Goal: Use online tool/utility: Use online tool/utility

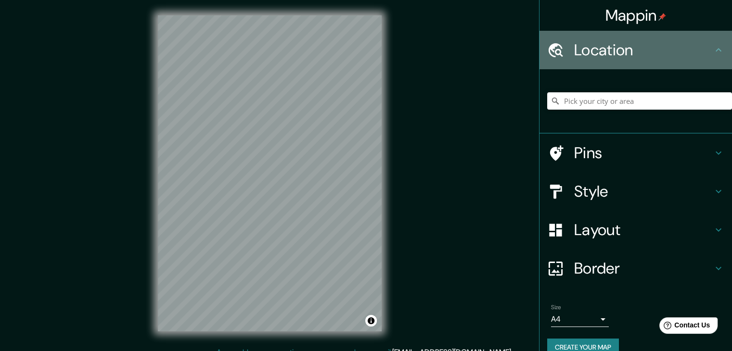
click at [713, 49] on icon at bounding box center [719, 50] width 12 height 12
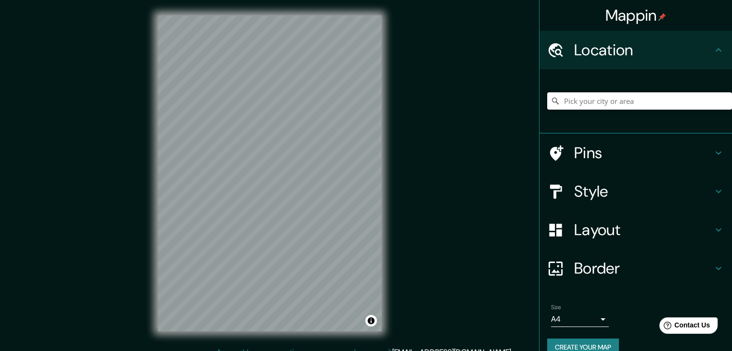
click at [625, 96] on input "Pick your city or area" at bounding box center [639, 100] width 185 height 17
click at [624, 96] on input "Pick your city or area" at bounding box center [639, 100] width 185 height 17
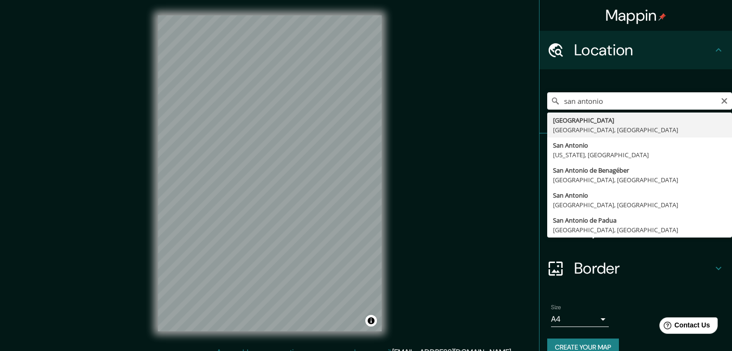
type input "[GEOGRAPHIC_DATA], [US_STATE], [GEOGRAPHIC_DATA]"
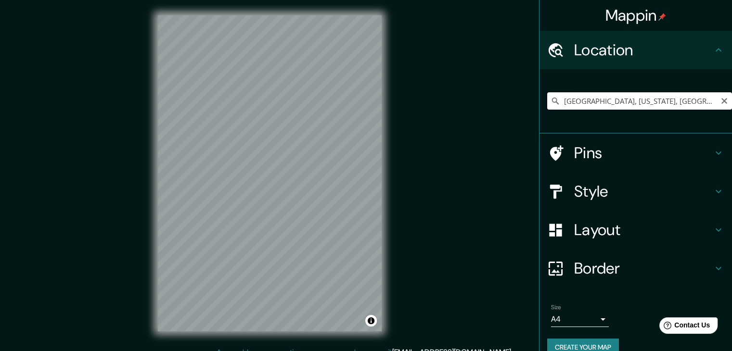
click at [691, 99] on input "[GEOGRAPHIC_DATA], [US_STATE], [GEOGRAPHIC_DATA]" at bounding box center [639, 100] width 185 height 17
click at [720, 99] on icon "Clear" at bounding box center [724, 101] width 8 height 8
click at [632, 104] on input "Pick your city or area" at bounding box center [639, 100] width 185 height 17
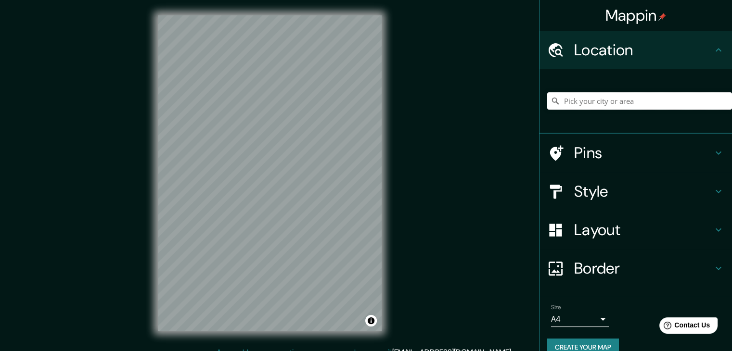
click at [632, 104] on input "Pick your city or area" at bounding box center [639, 100] width 185 height 17
click at [645, 100] on input "Pick your city or area" at bounding box center [639, 100] width 185 height 17
paste input "[GEOGRAPHIC_DATA]"
type input "[GEOGRAPHIC_DATA], [GEOGRAPHIC_DATA], [GEOGRAPHIC_DATA]"
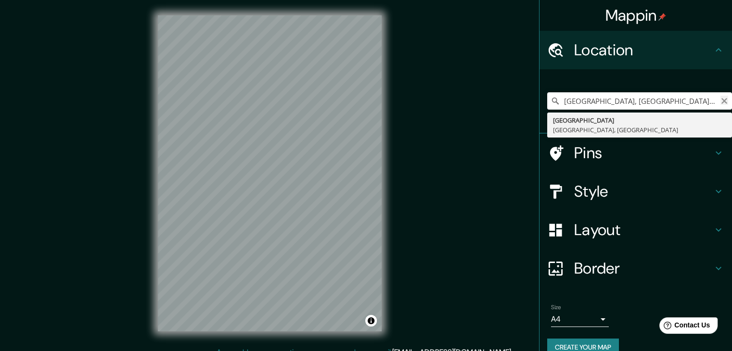
click at [721, 101] on icon "Clear" at bounding box center [724, 101] width 6 height 6
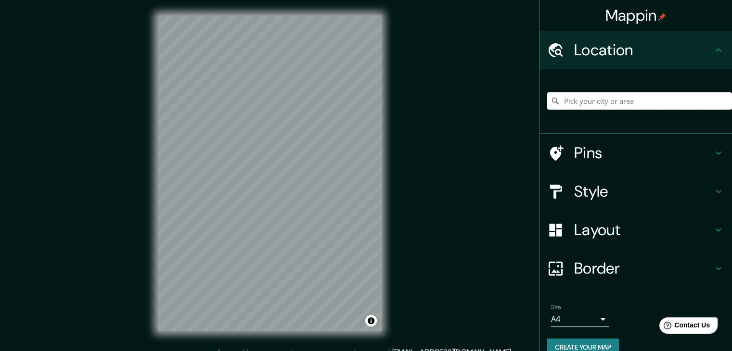
click at [643, 101] on input "Pick your city or area" at bounding box center [639, 100] width 185 height 17
paste input "[GEOGRAPHIC_DATA]"
type input "[GEOGRAPHIC_DATA], [GEOGRAPHIC_DATA], [GEOGRAPHIC_DATA]"
click at [721, 101] on icon "Clear" at bounding box center [724, 101] width 6 height 6
click at [601, 98] on input "Pick your city or area" at bounding box center [639, 100] width 185 height 17
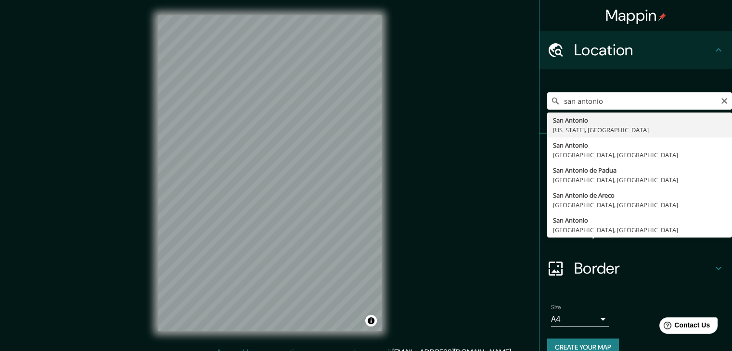
type input "[GEOGRAPHIC_DATA], [US_STATE], [GEOGRAPHIC_DATA]"
